Goal: Information Seeking & Learning: Learn about a topic

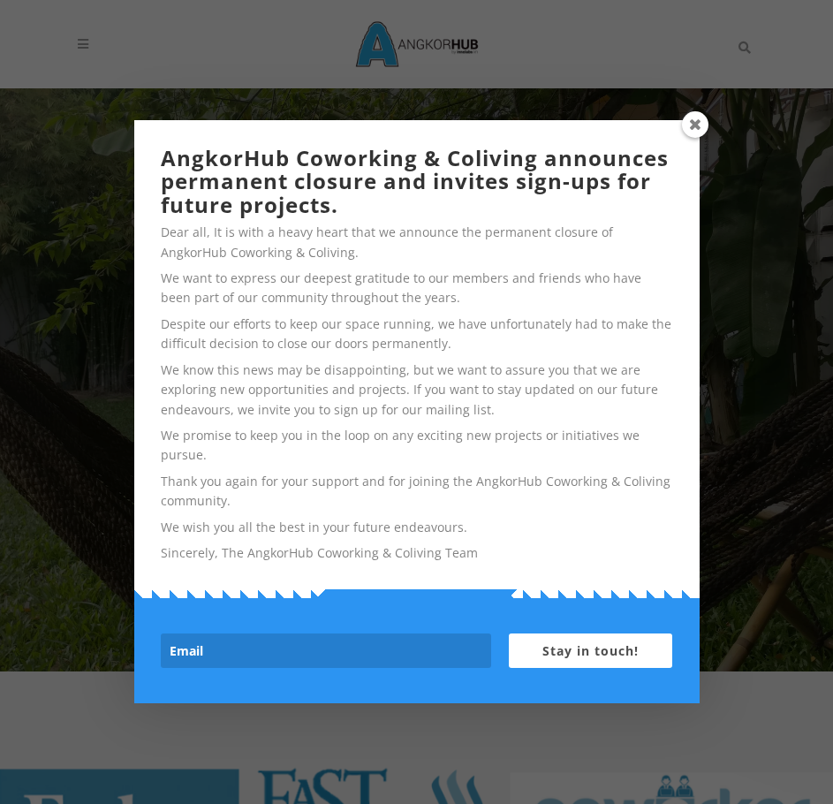
click at [688, 119] on span at bounding box center [695, 124] width 27 height 27
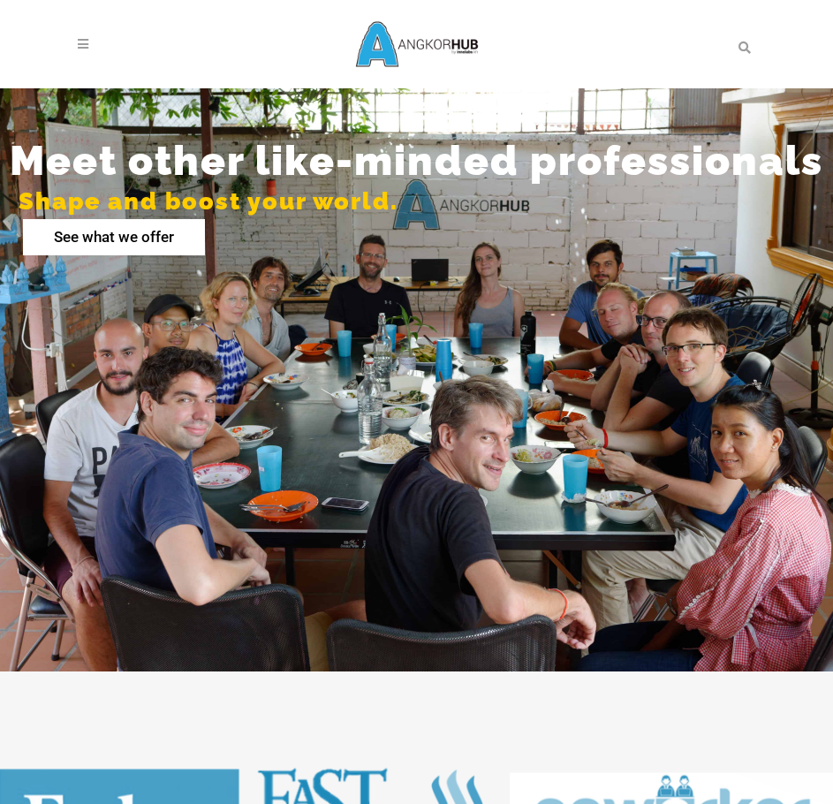
click at [178, 254] on rs-layer "See what we offer" at bounding box center [114, 237] width 182 height 36
click at [80, 29] on span at bounding box center [86, 44] width 17 height 88
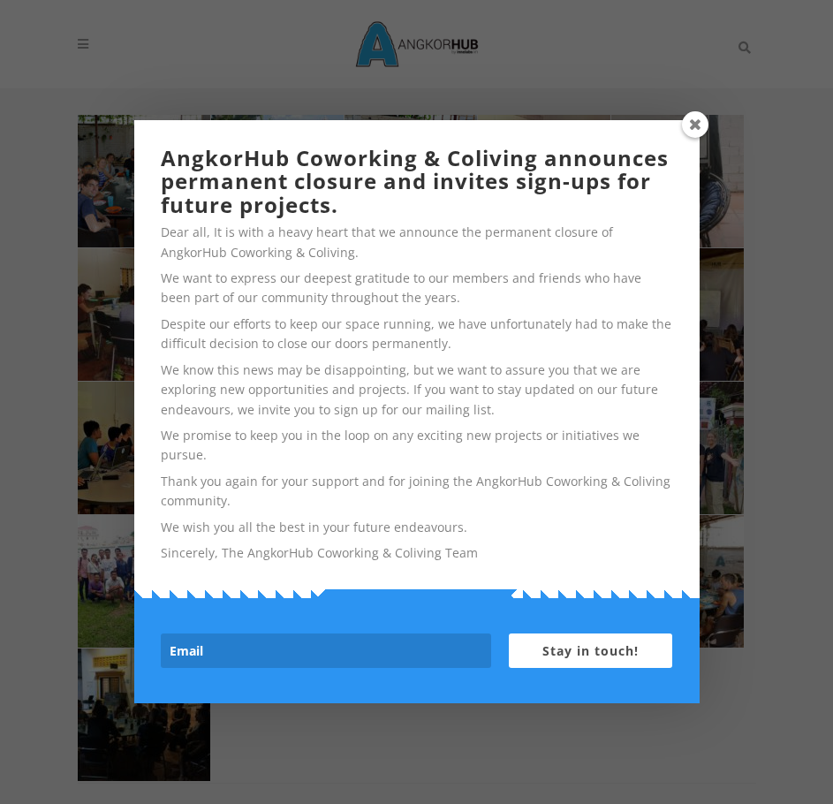
click at [691, 121] on span at bounding box center [695, 124] width 27 height 27
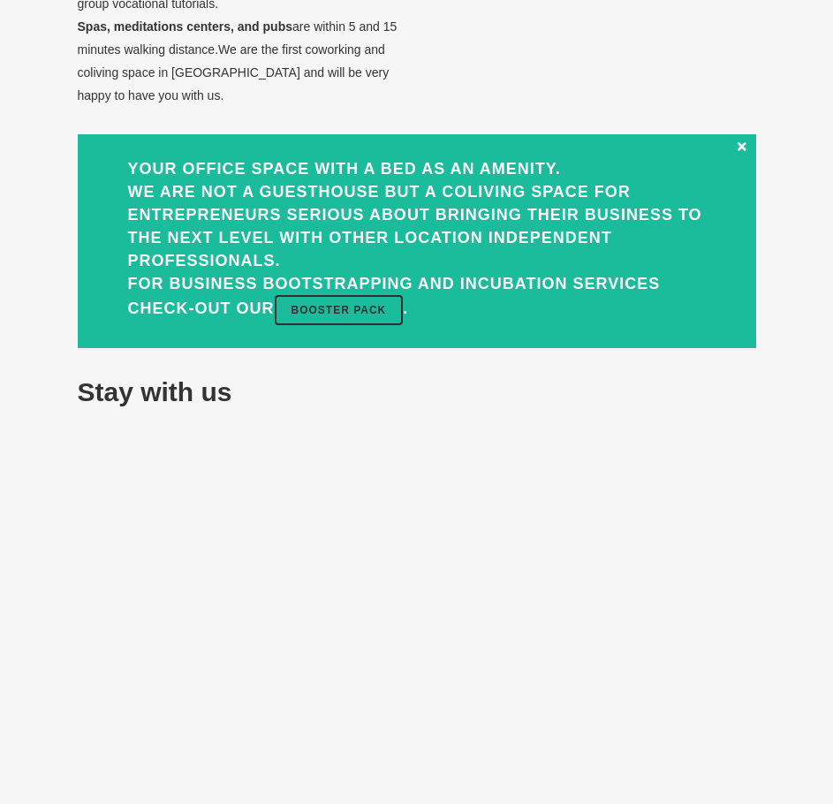
scroll to position [1237, 0]
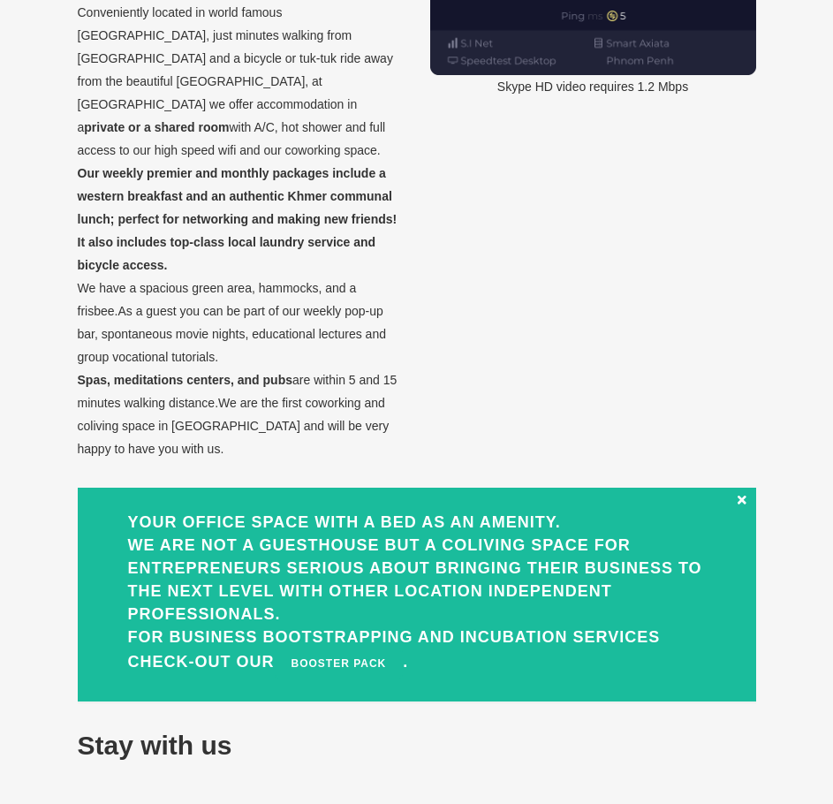
click at [275, 650] on link "Booster Pack" at bounding box center [339, 664] width 129 height 30
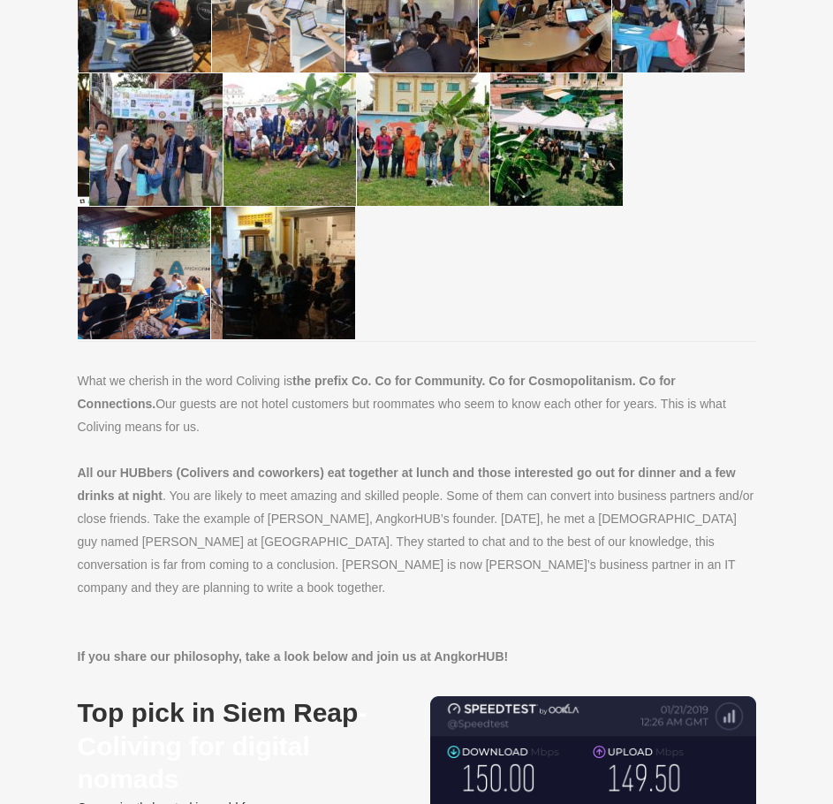
scroll to position [0, 0]
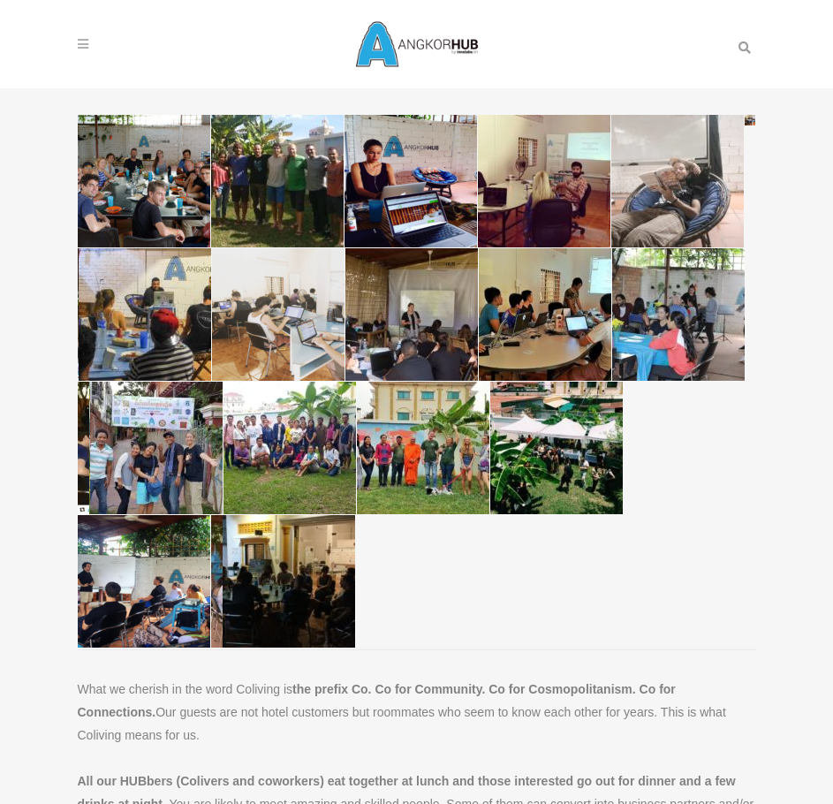
click at [82, 39] on icon at bounding box center [83, 44] width 11 height 12
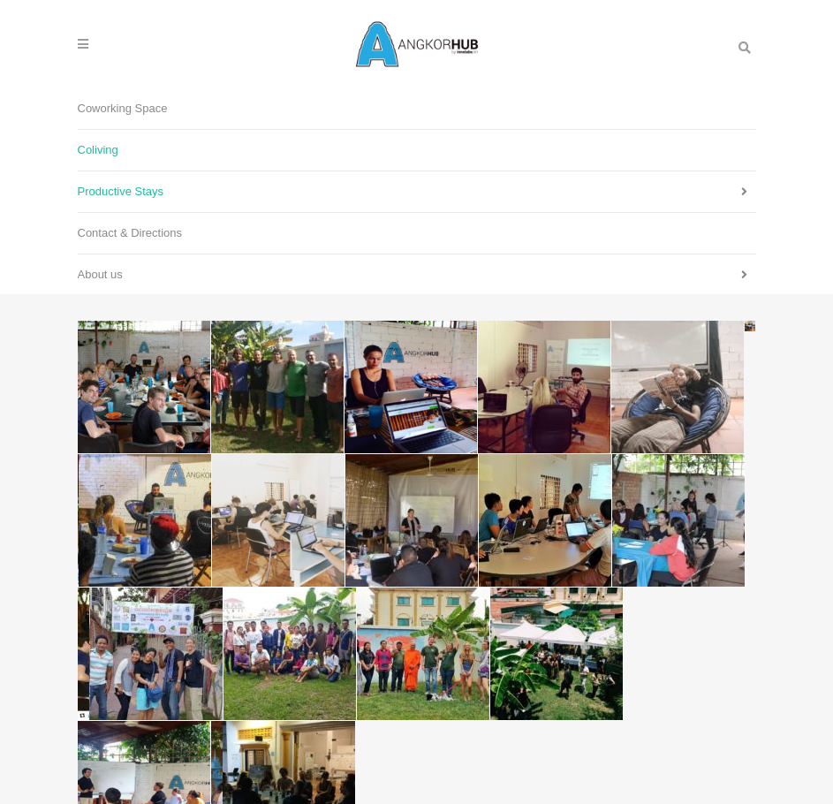
click at [111, 190] on span "Productive Stays" at bounding box center [121, 191] width 87 height 13
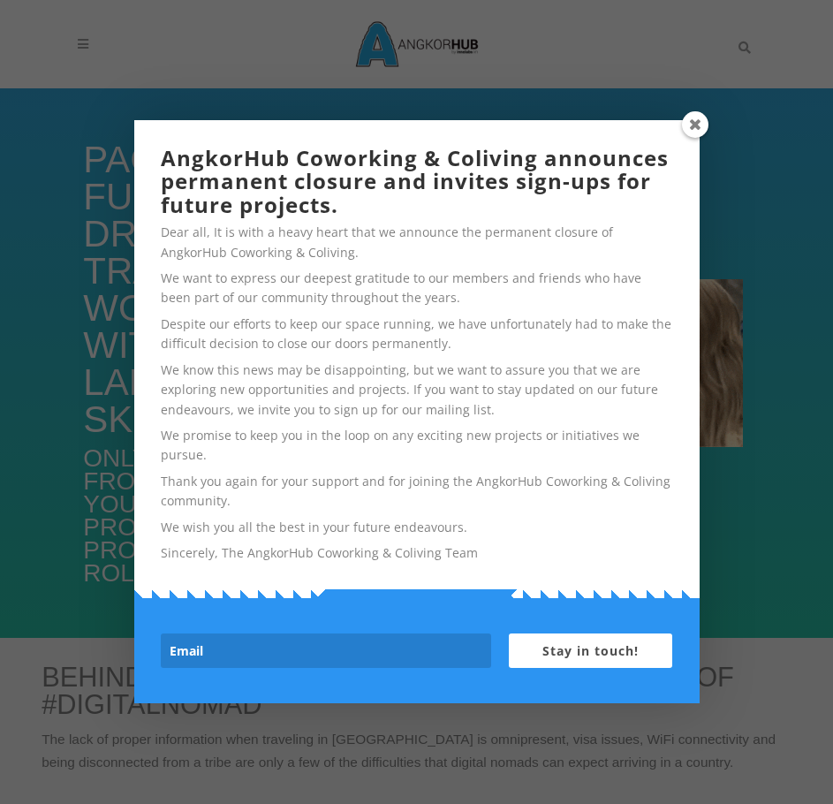
click at [685, 124] on span at bounding box center [695, 124] width 27 height 27
